Goal: Task Accomplishment & Management: Complete application form

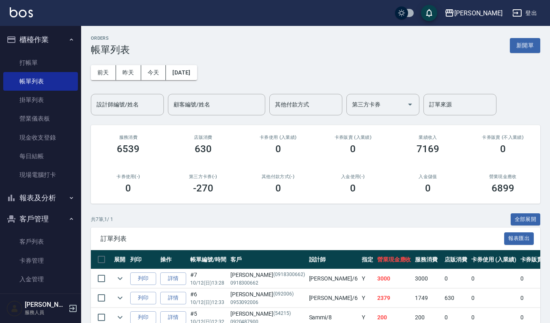
scroll to position [54, 0]
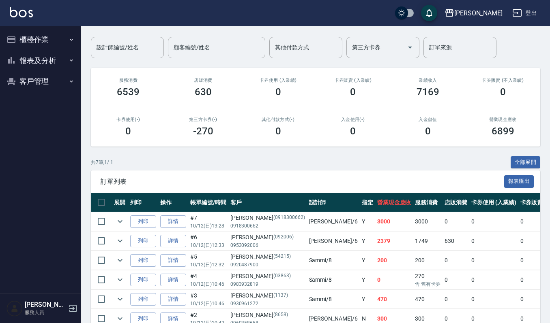
scroll to position [108, 0]
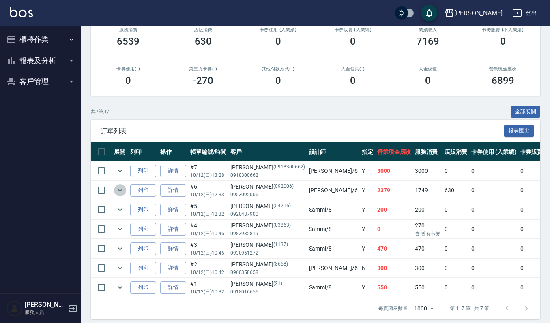
click at [124, 190] on icon "expand row" at bounding box center [120, 191] width 10 height 10
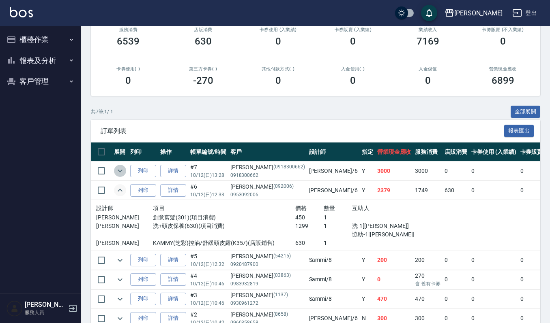
click at [122, 165] on button "expand row" at bounding box center [120, 171] width 12 height 12
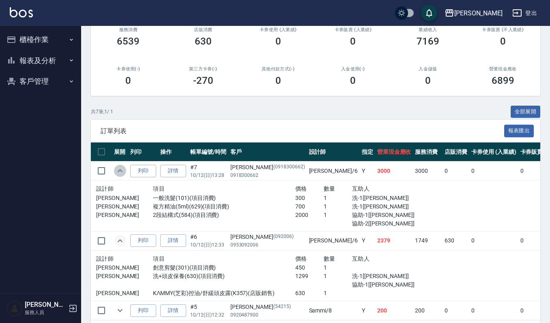
click at [122, 165] on button "expand row" at bounding box center [120, 171] width 12 height 12
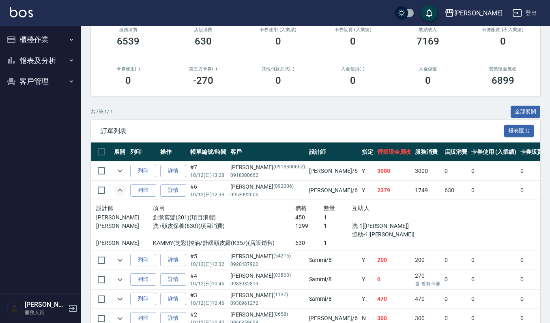
click at [113, 187] on td at bounding box center [120, 190] width 16 height 19
click at [120, 190] on icon "expand row" at bounding box center [120, 190] width 5 height 3
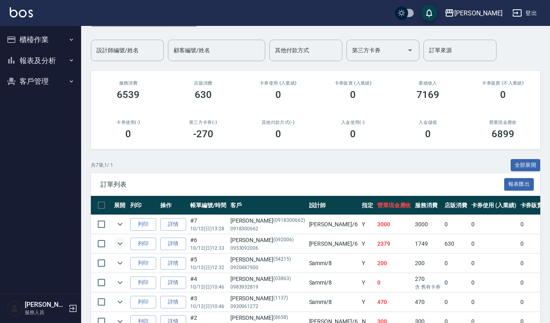
scroll to position [0, 0]
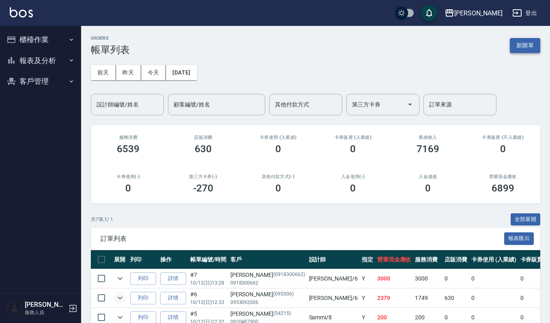
click at [522, 39] on button "新開單" at bounding box center [524, 45] width 30 height 15
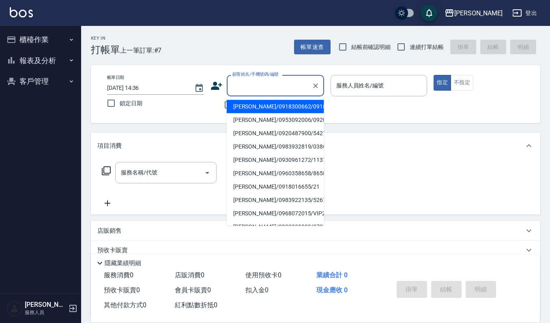
click at [247, 88] on input "顧客姓名/手機號碼/編號" at bounding box center [269, 86] width 78 height 14
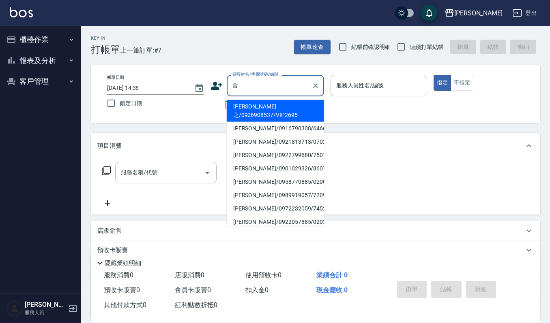
click at [255, 149] on li "曾美惠/0922799680/7501" at bounding box center [275, 155] width 97 height 13
type input "曾美惠/0922799680/7501"
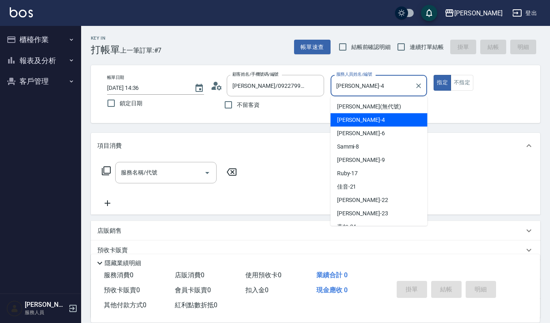
click at [383, 88] on input "吉兒-4" at bounding box center [372, 86] width 77 height 14
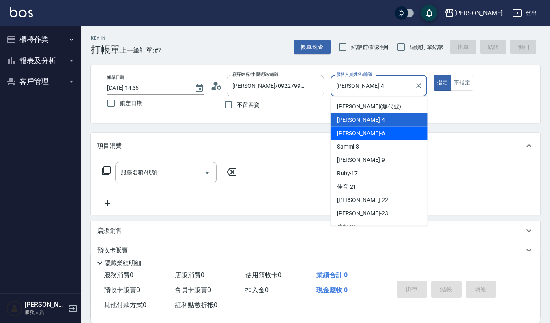
click at [359, 130] on div "Joalin -6" at bounding box center [378, 133] width 97 height 13
type input "Joalin-6"
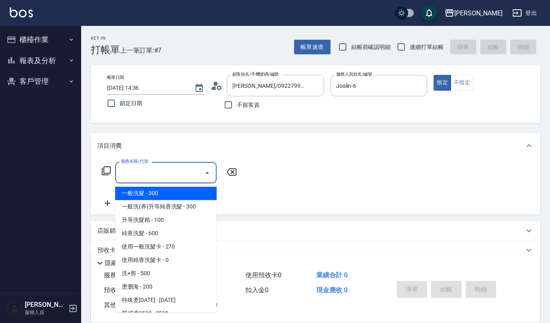
click at [173, 172] on input "服務名稱/代號" at bounding box center [160, 173] width 82 height 14
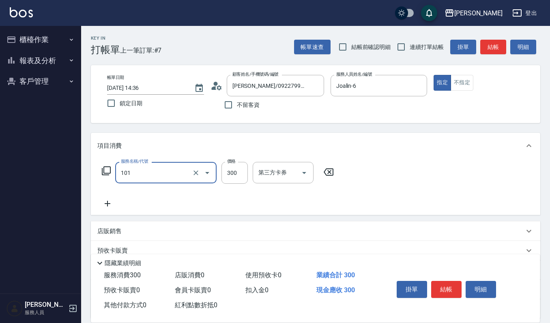
type input "一般洗髮(101)"
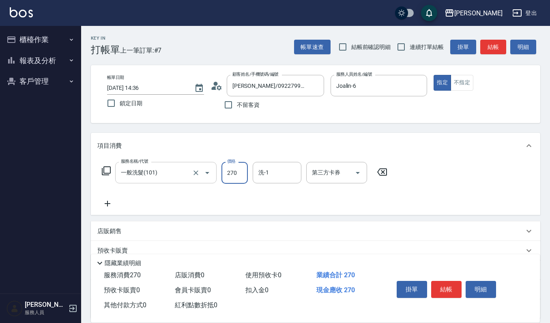
type input "270"
type input "宜芳-22"
click at [460, 297] on div "掛單 結帳 明細" at bounding box center [446, 291] width 106 height 26
click at [437, 282] on button "結帳" at bounding box center [446, 289] width 30 height 17
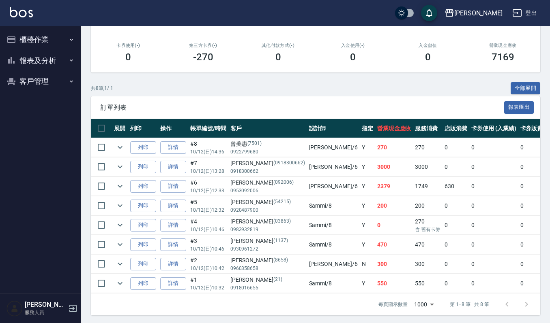
scroll to position [143, 0]
